Goal: Task Accomplishment & Management: Use online tool/utility

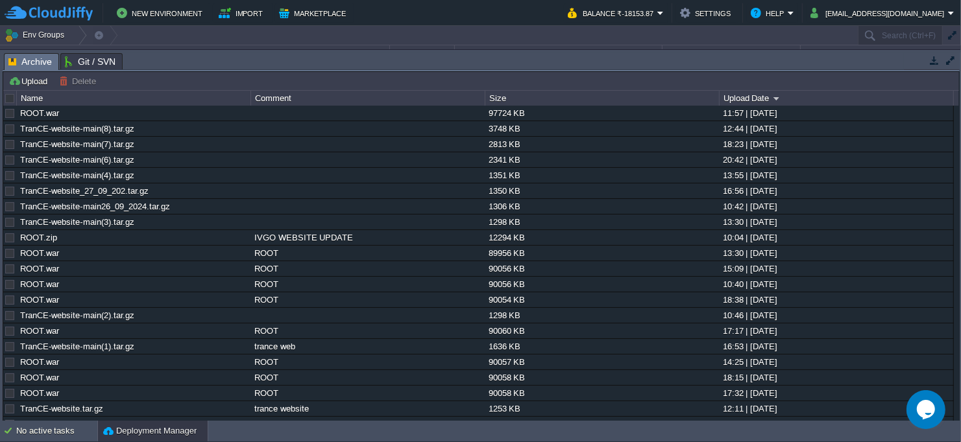
click at [952, 35] on button "button" at bounding box center [952, 36] width 12 height 12
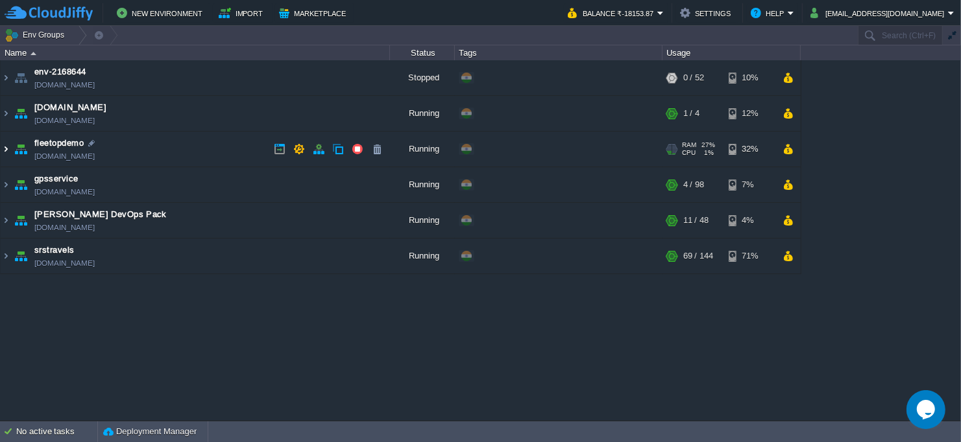
click at [8, 151] on img at bounding box center [6, 149] width 10 height 35
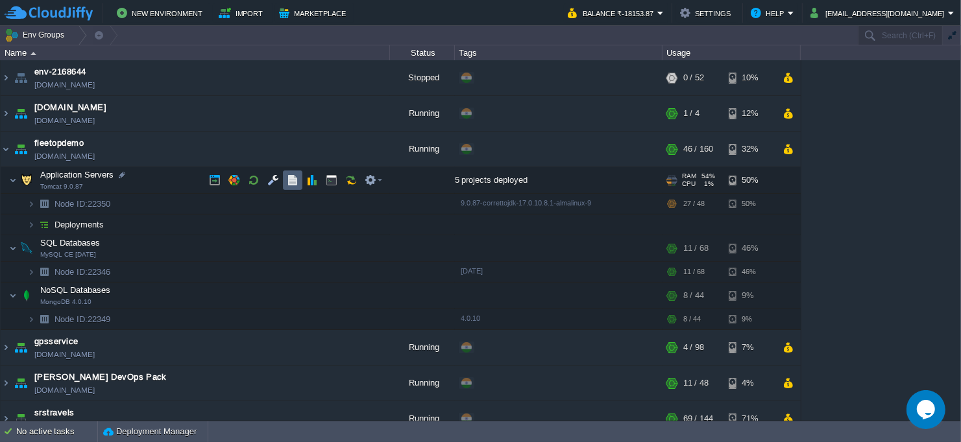
click at [294, 186] on td at bounding box center [292, 180] width 19 height 19
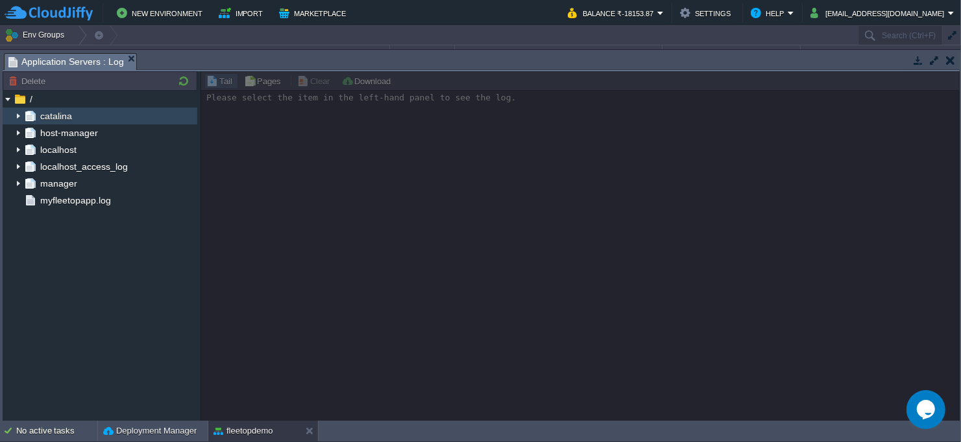
click at [18, 117] on img at bounding box center [18, 116] width 10 height 17
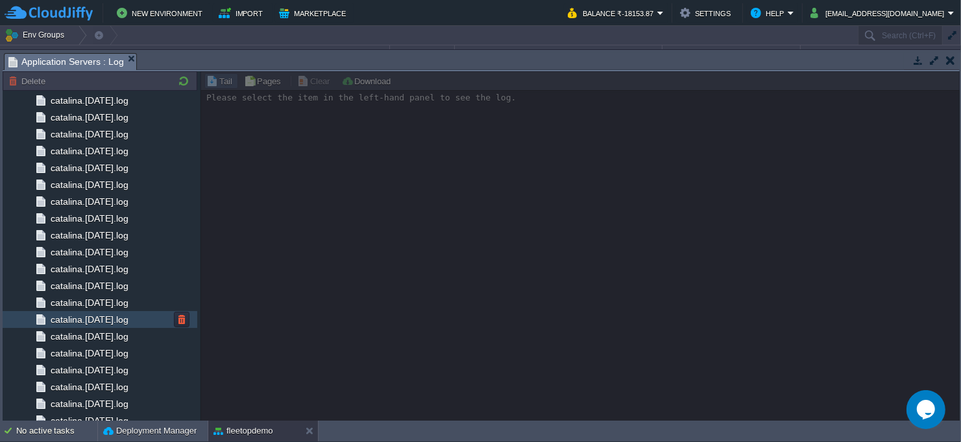
scroll to position [1338, 0]
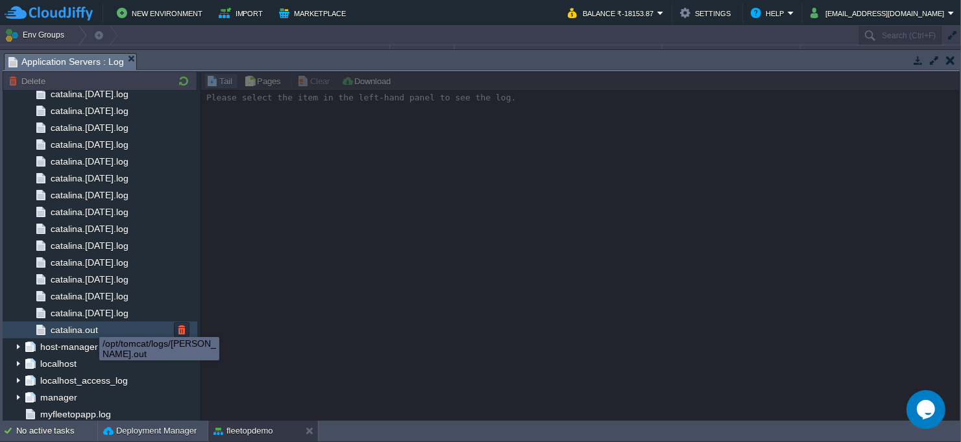
click at [78, 332] on span "catalina.out" at bounding box center [74, 330] width 52 height 12
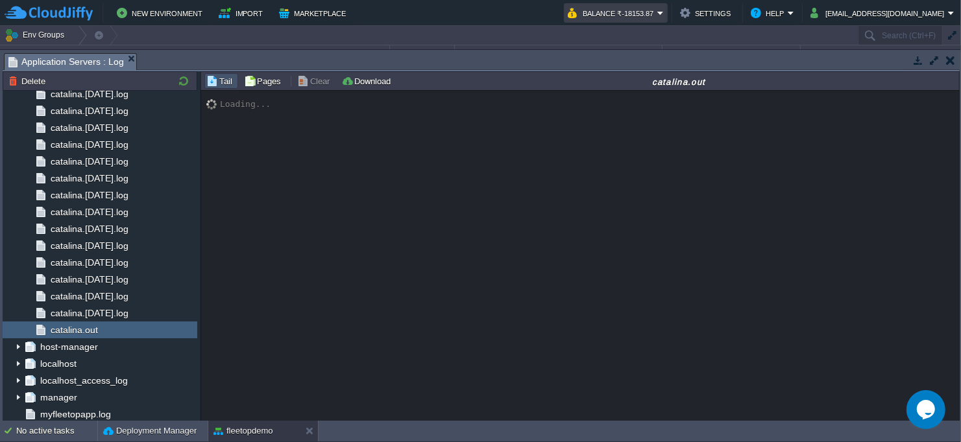
click at [664, 10] on em "Balance ₹-18153.87" at bounding box center [616, 13] width 96 height 16
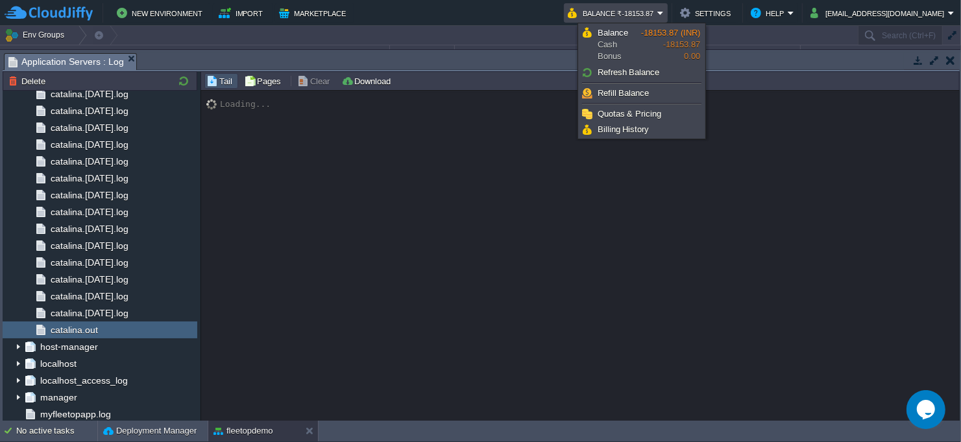
scroll to position [13703, 0]
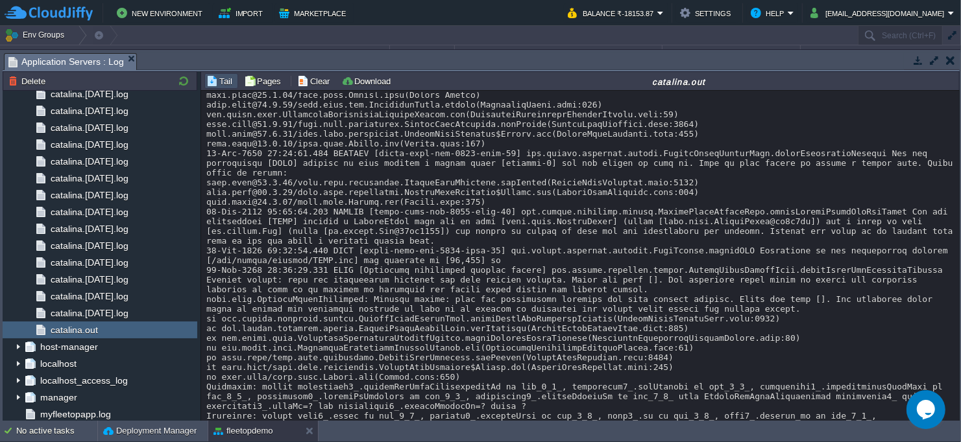
scroll to position [11673, 0]
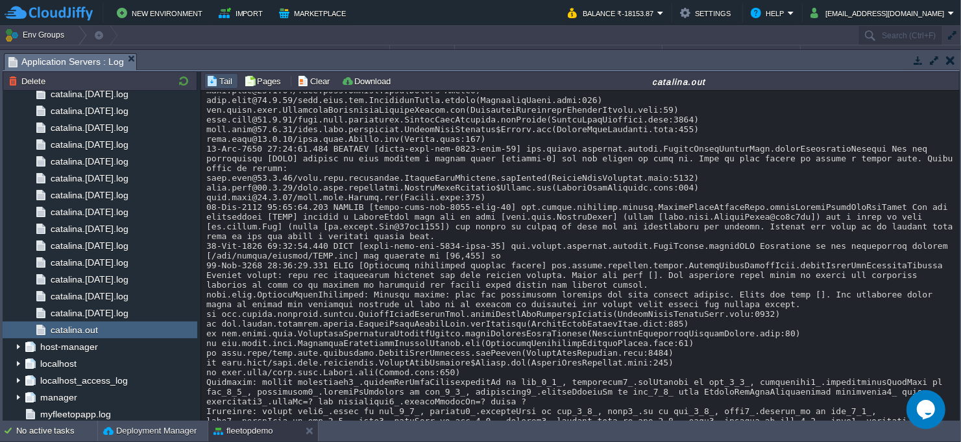
copy div "partRequisitionController"
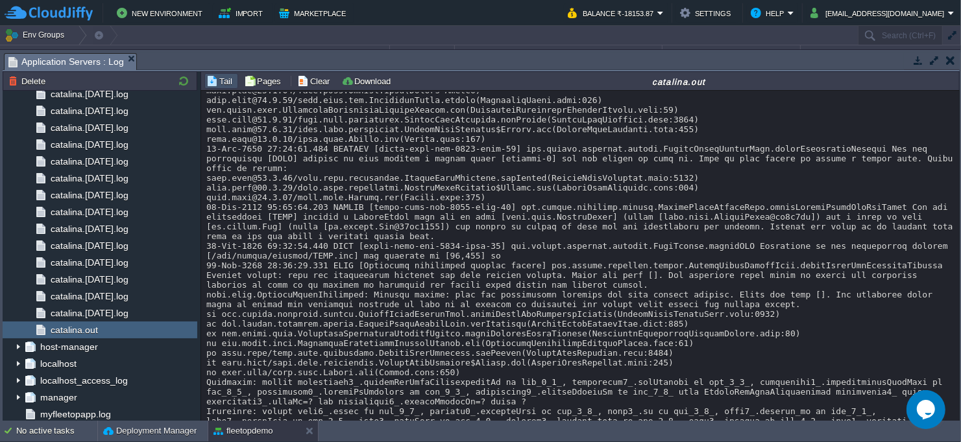
copy div "viewEstimatedPartsInWorkOrder"
copy div "partRequisitionController"
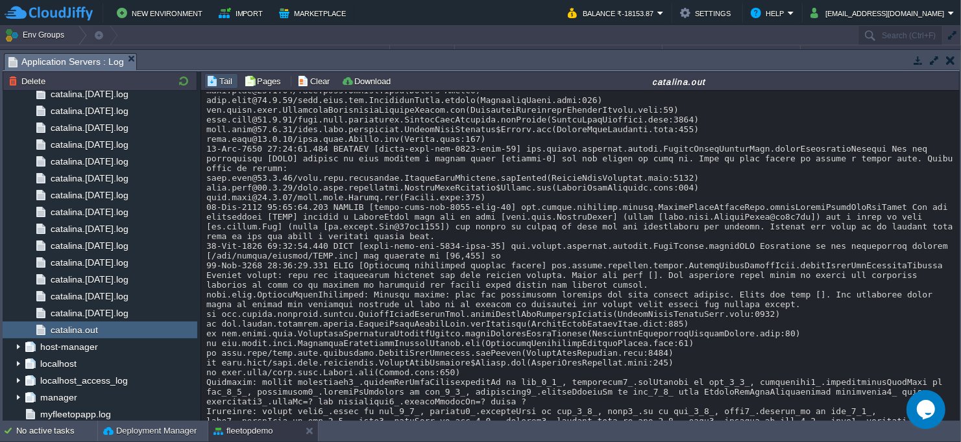
copy div "viewEstimatedPartsInWorkOrder"
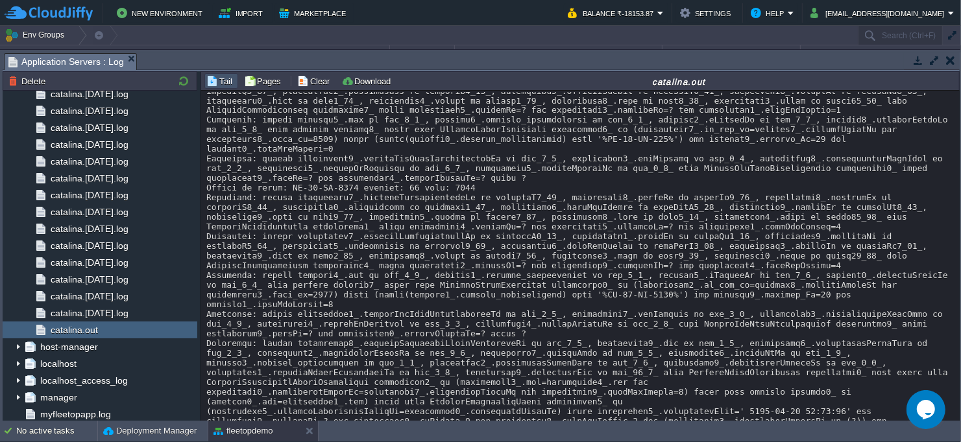
scroll to position [13703, 0]
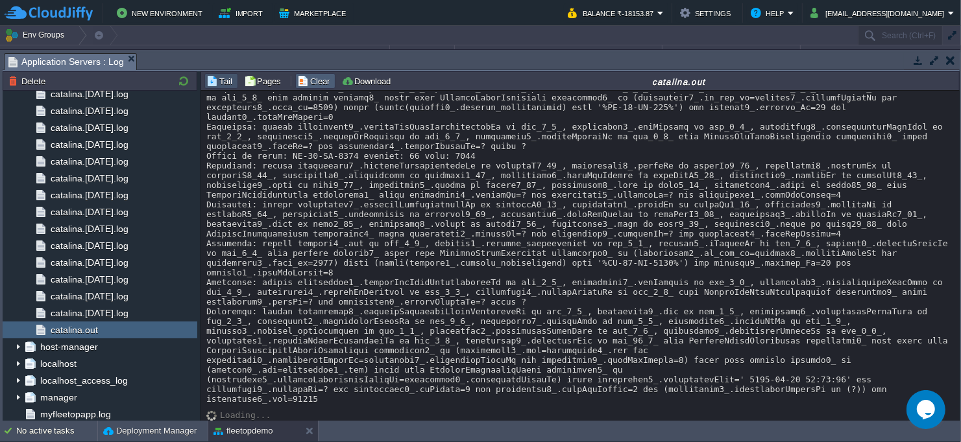
click at [313, 87] on td "Clear" at bounding box center [315, 81] width 40 height 16
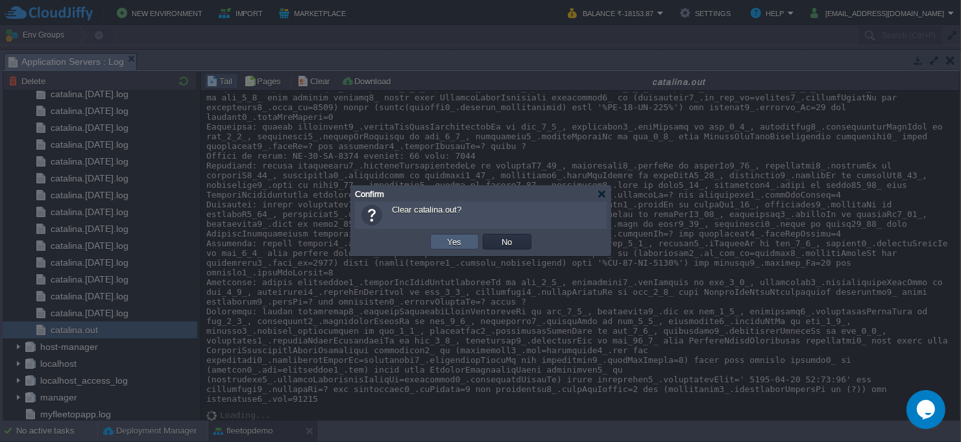
click at [441, 239] on td "Yes" at bounding box center [454, 242] width 49 height 16
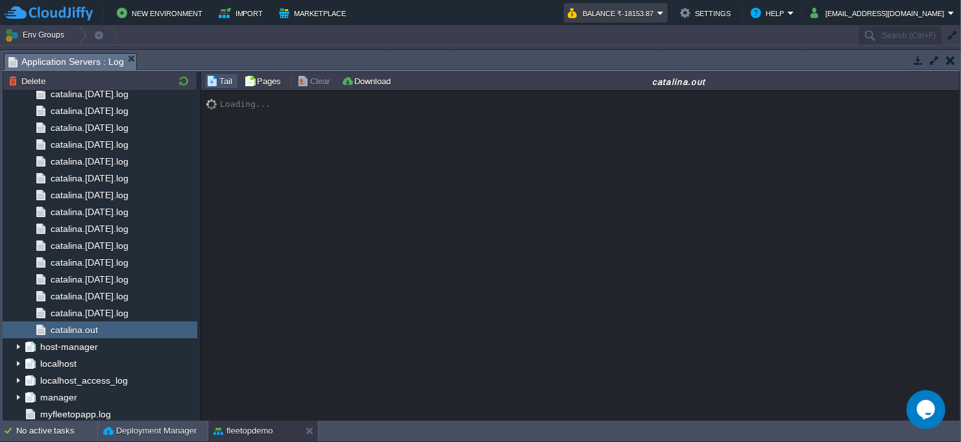
scroll to position [0, 0]
